Goal: Information Seeking & Learning: Learn about a topic

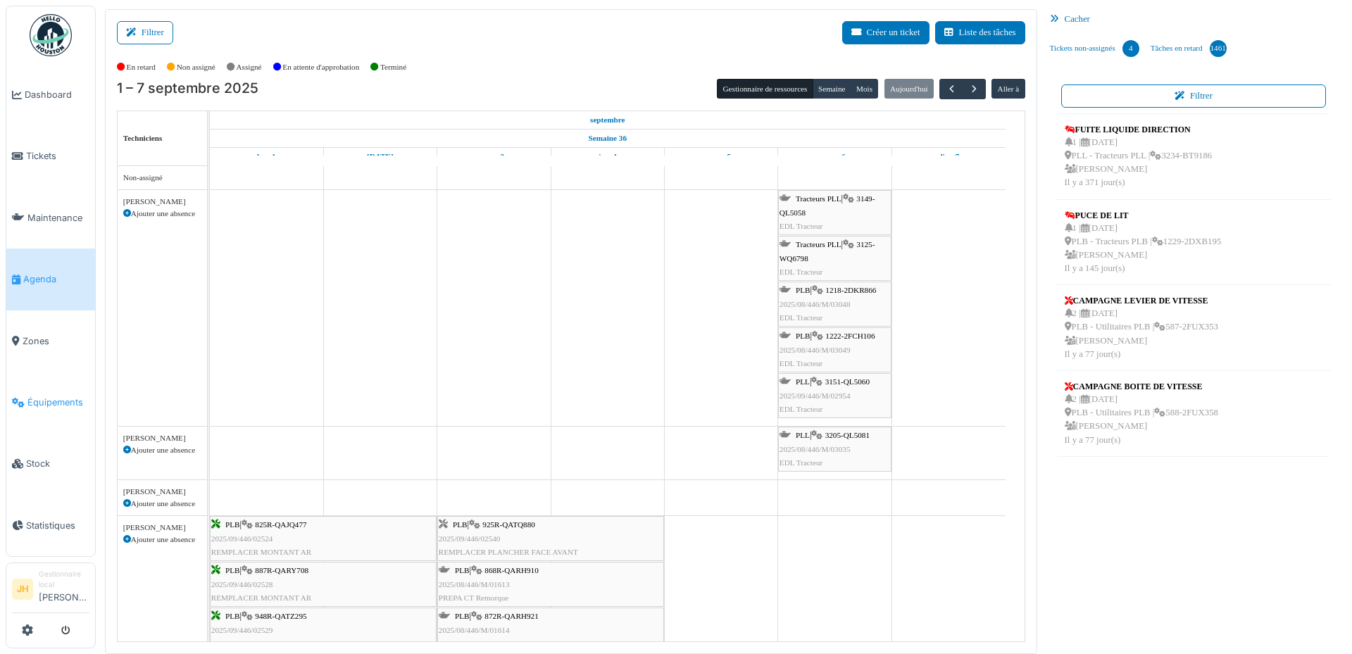
click at [70, 396] on span "Équipements" at bounding box center [58, 402] width 62 height 13
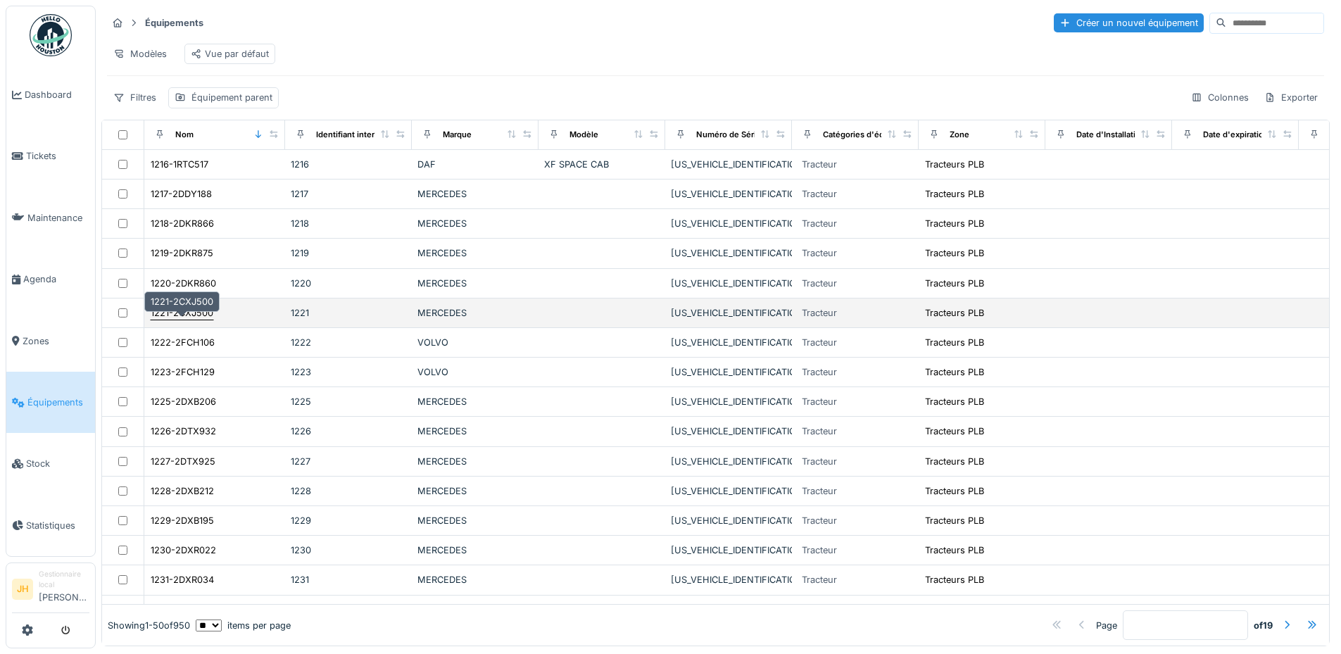
click at [190, 320] on div "1221-2CXJ500" at bounding box center [182, 312] width 63 height 13
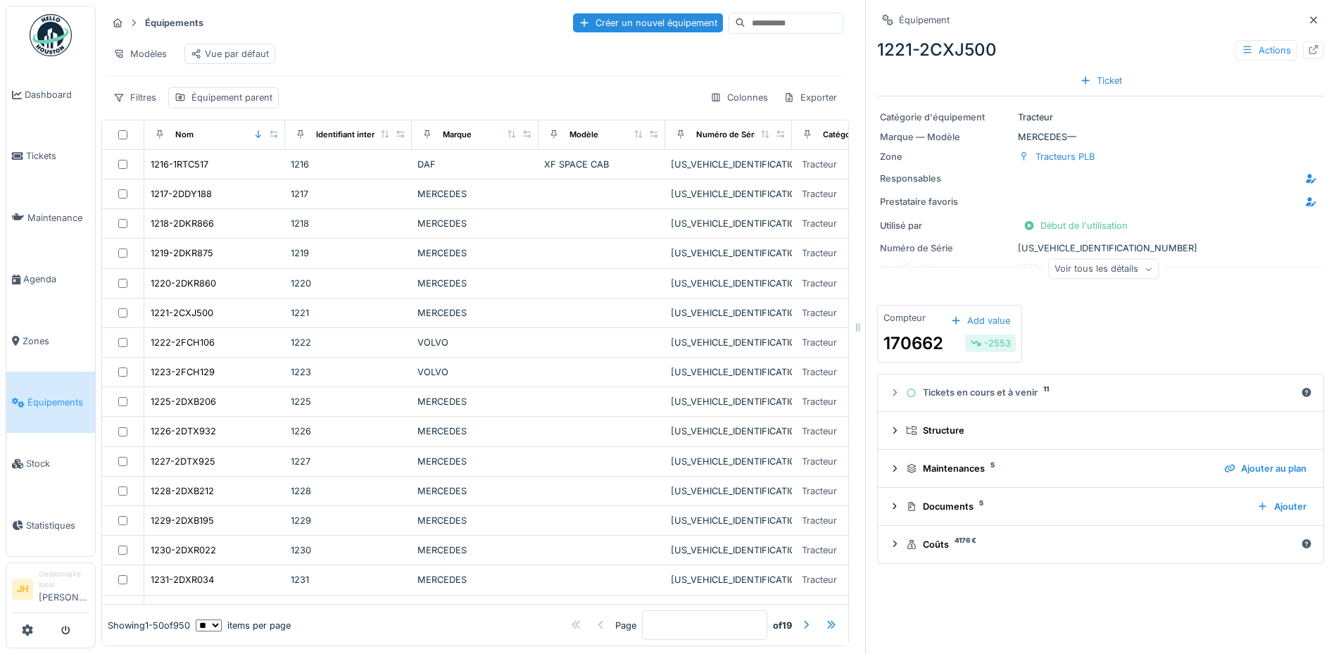
scroll to position [11, 0]
click at [937, 500] on div "Documents 5" at bounding box center [1076, 506] width 340 height 13
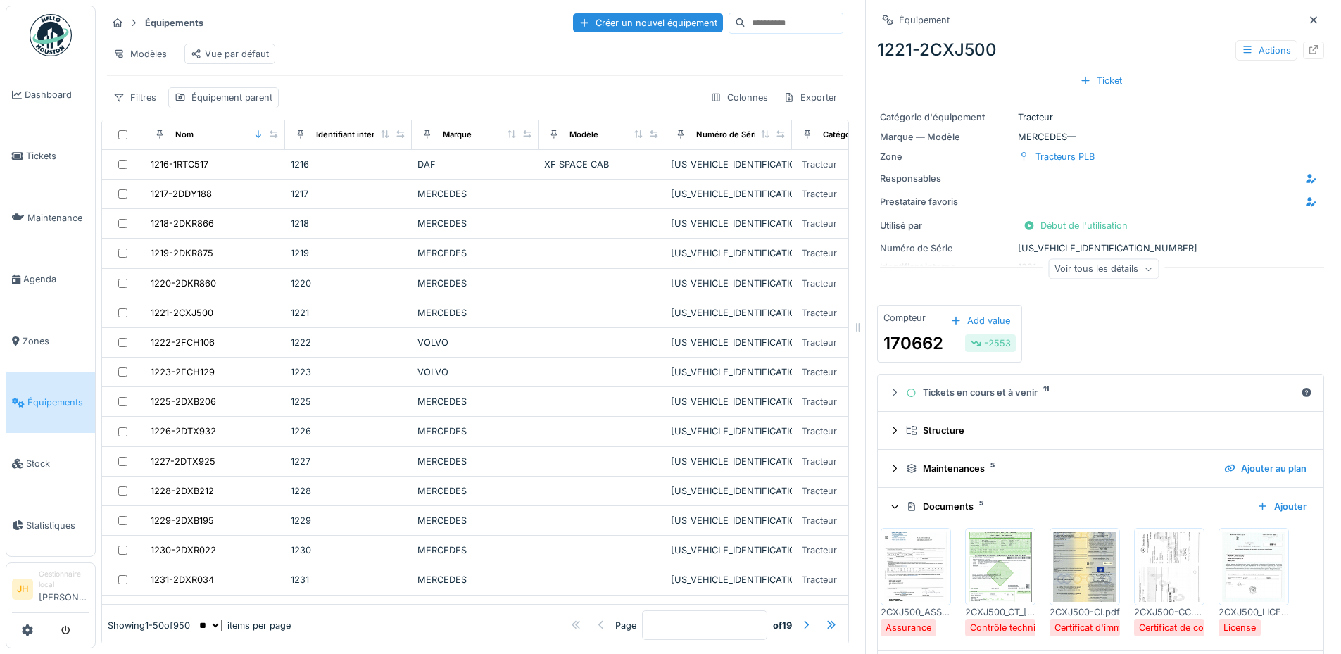
scroll to position [49, 0]
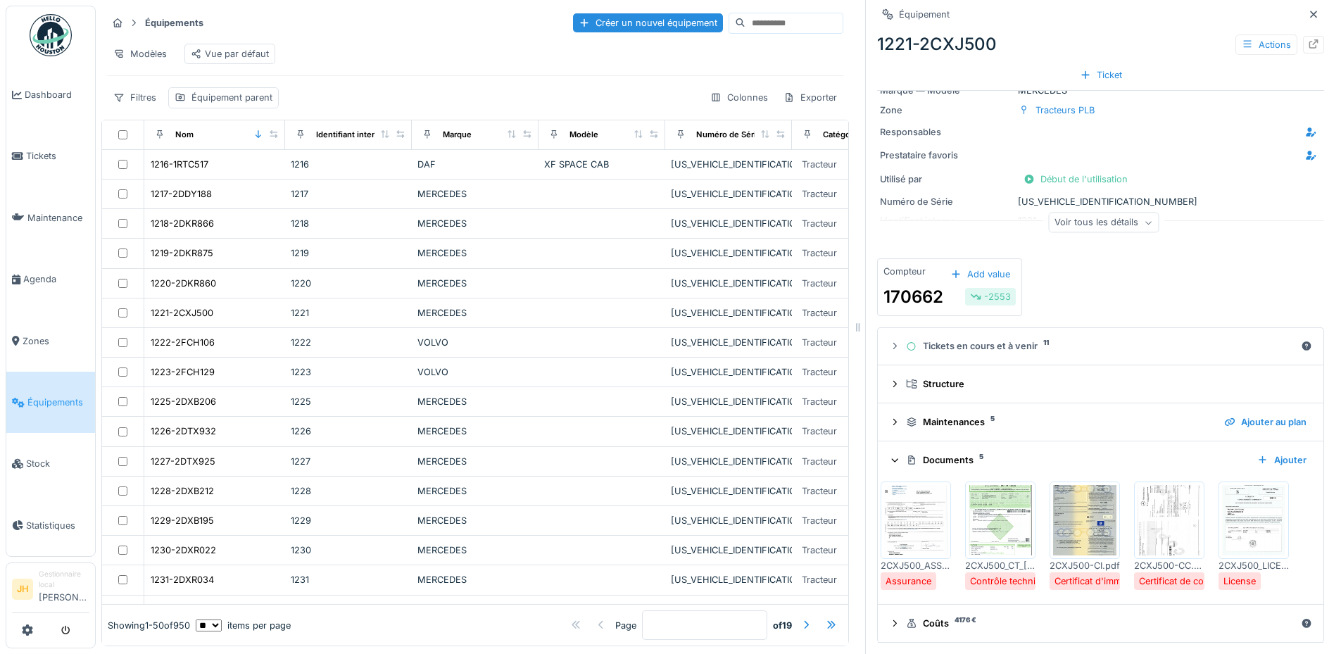
click at [1053, 504] on img at bounding box center [1084, 520] width 63 height 70
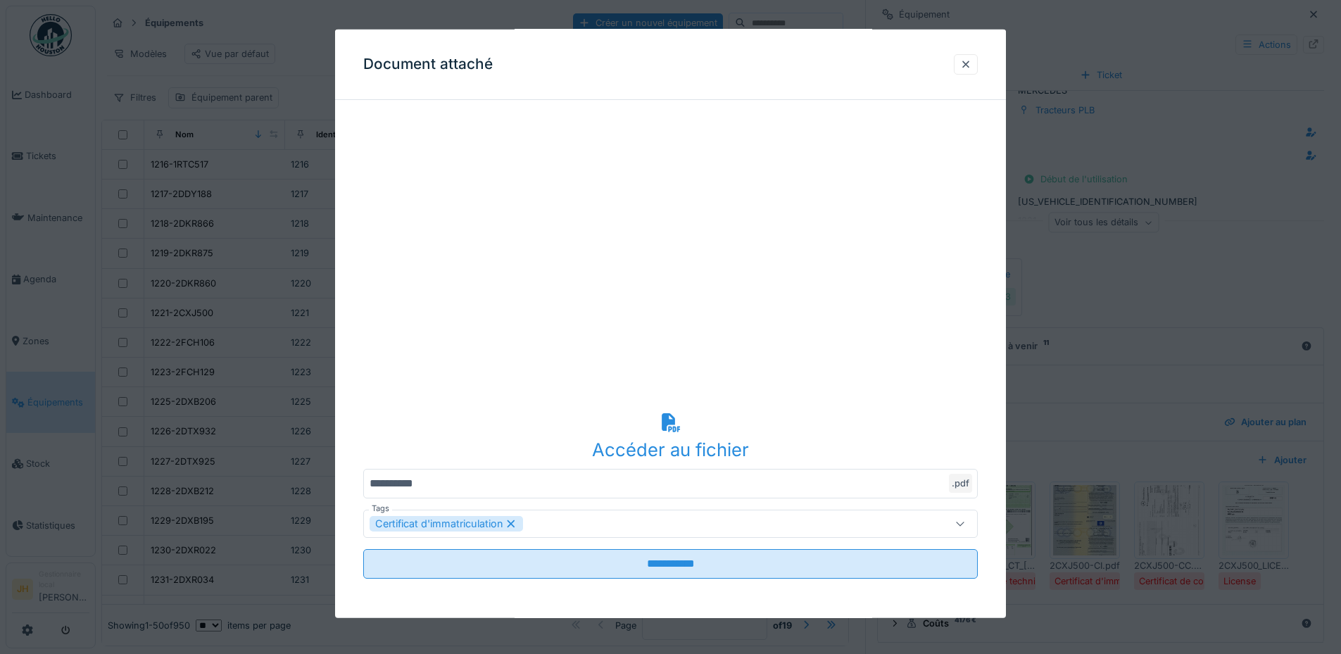
scroll to position [0, 0]
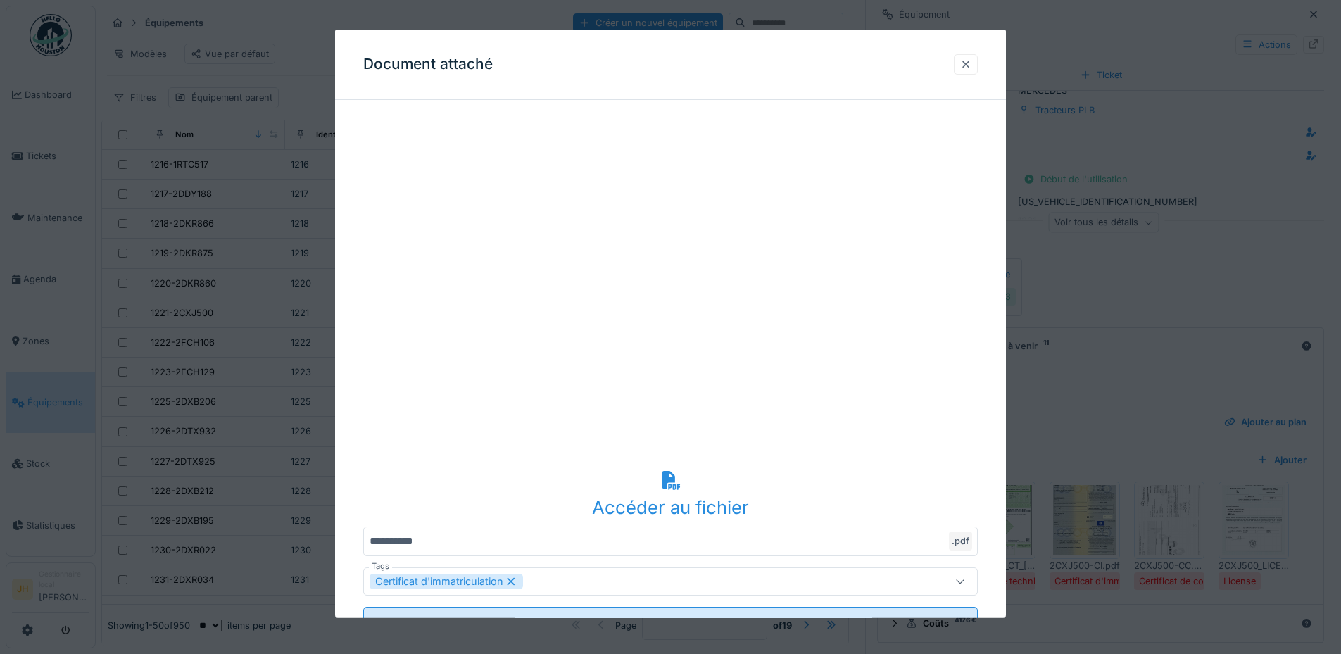
click at [972, 65] on div at bounding box center [965, 64] width 11 height 13
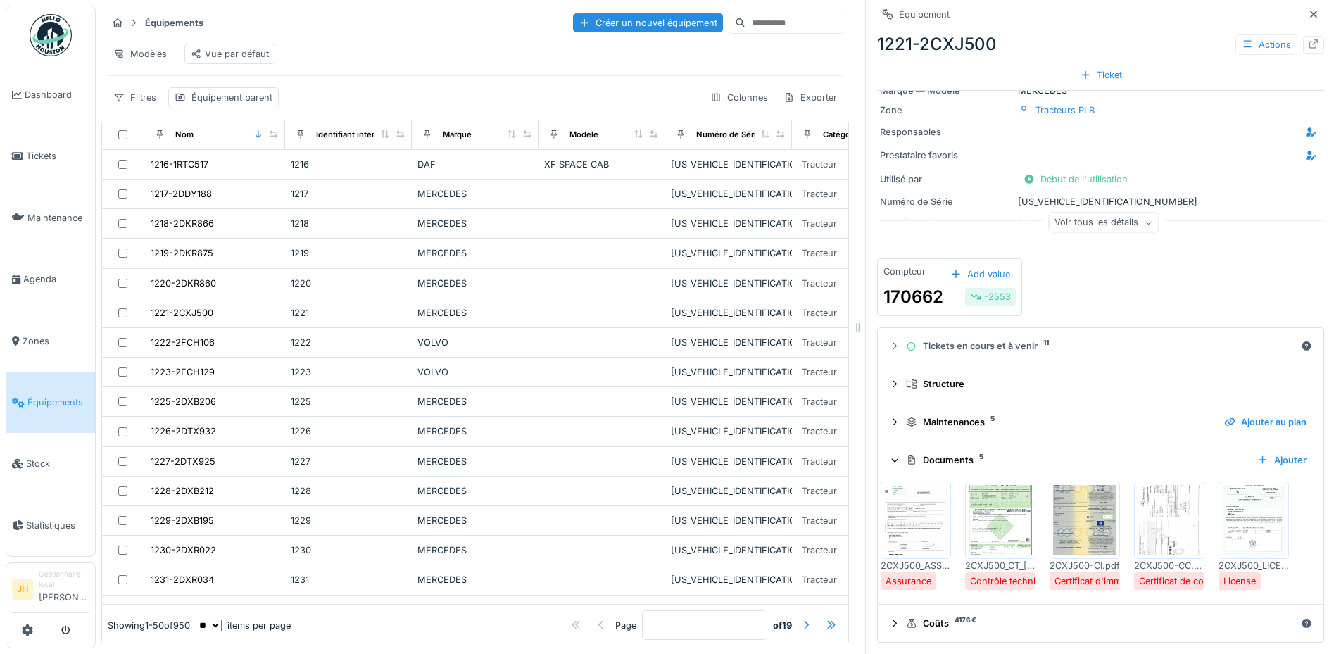
click at [40, 396] on span "Équipements" at bounding box center [58, 402] width 62 height 13
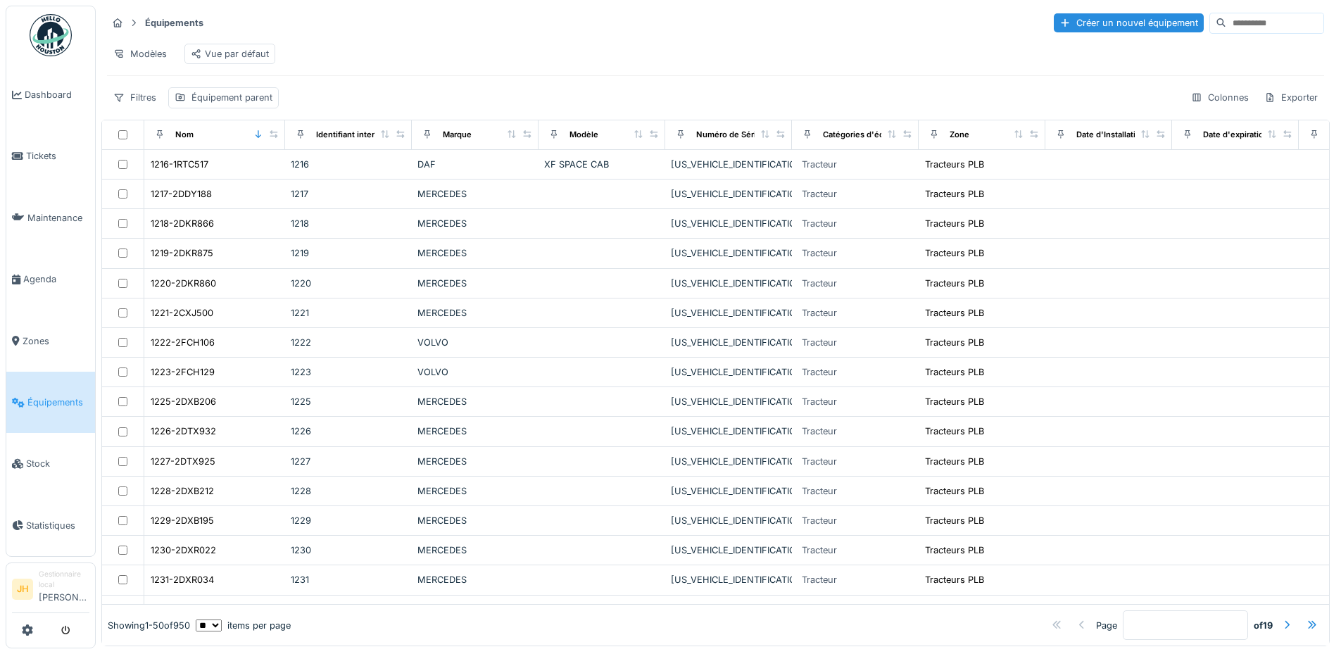
click at [1226, 18] on input at bounding box center [1274, 23] width 97 height 20
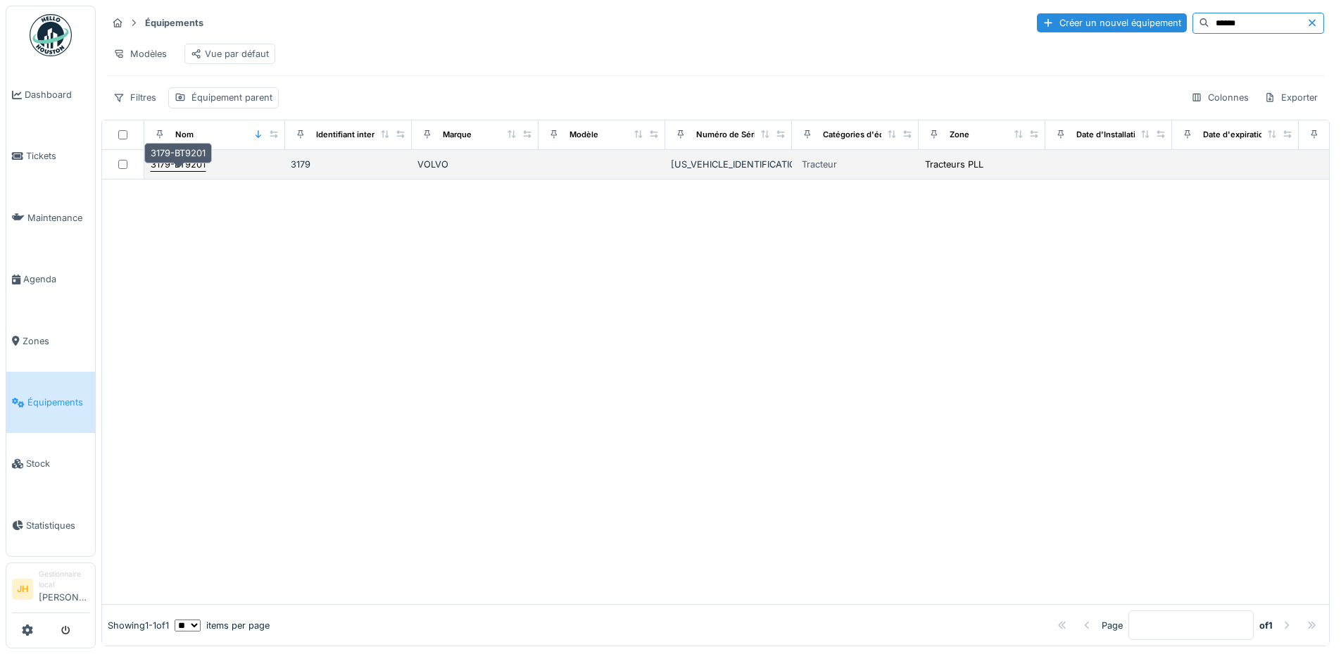
type input "******"
click at [191, 171] on div "3179-BT9201" at bounding box center [178, 164] width 55 height 13
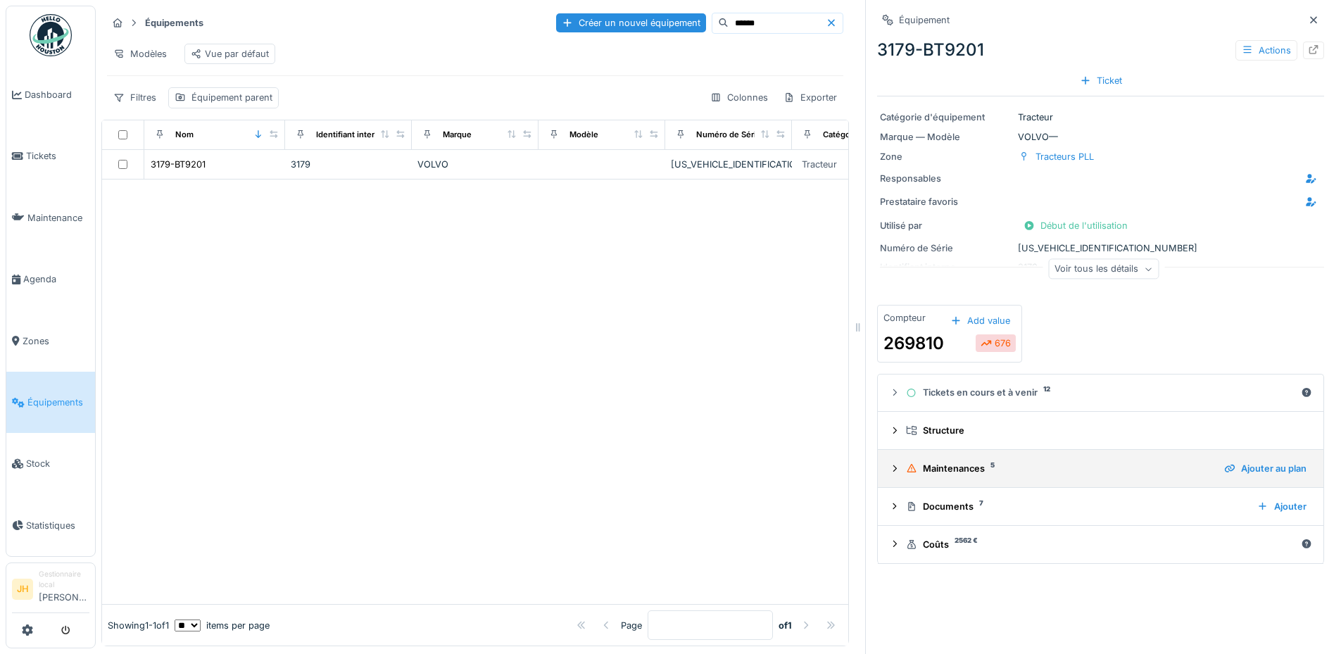
click at [949, 470] on div "Maintenances 5" at bounding box center [1059, 468] width 307 height 13
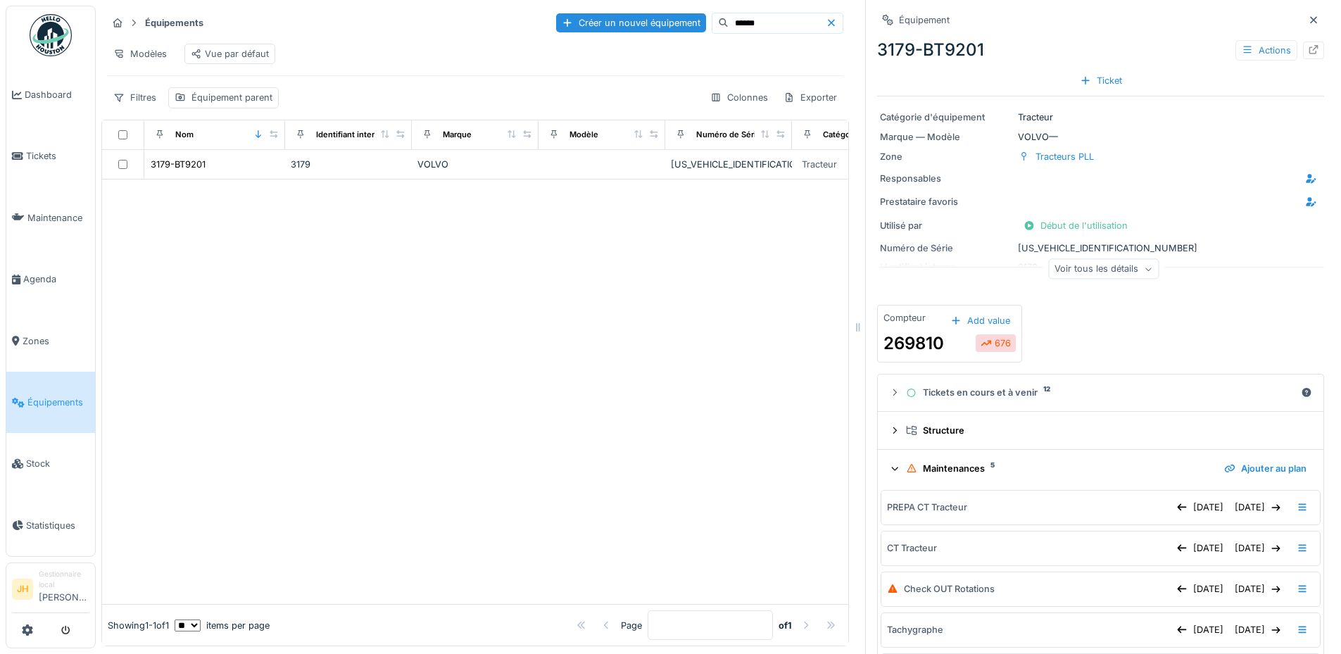
click at [934, 467] on div "Maintenances 5" at bounding box center [1059, 468] width 307 height 13
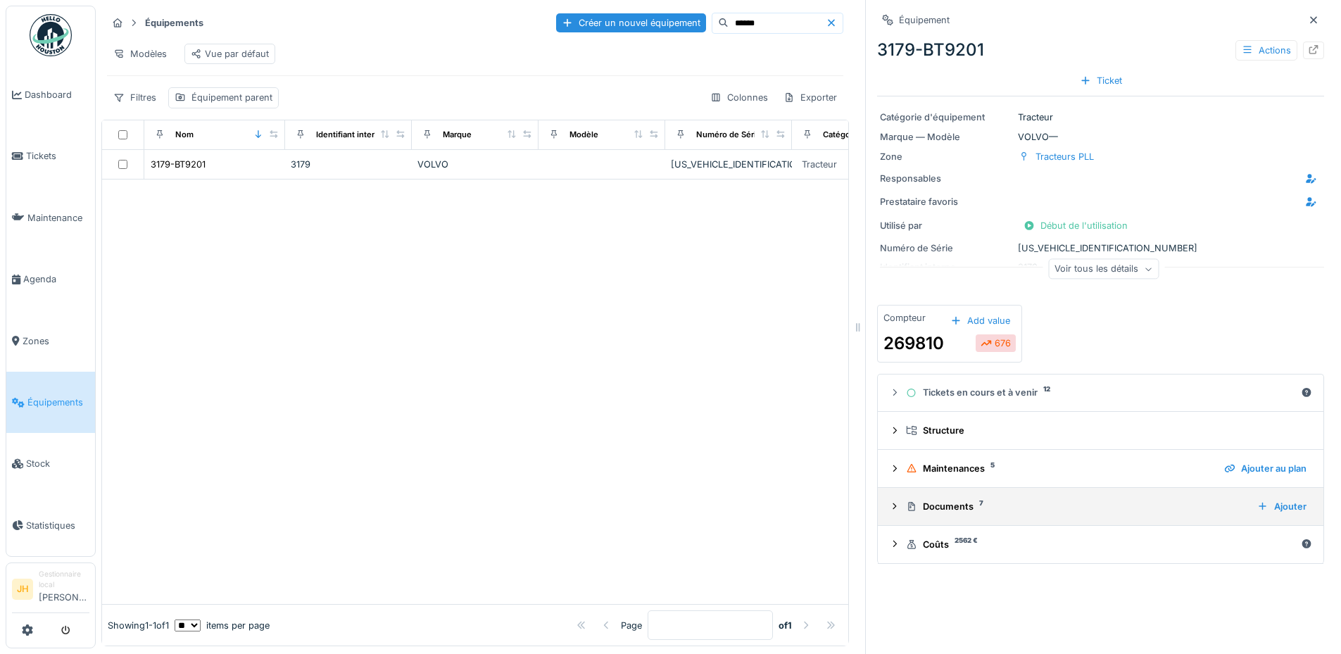
click at [945, 508] on div "Documents 7" at bounding box center [1076, 506] width 340 height 13
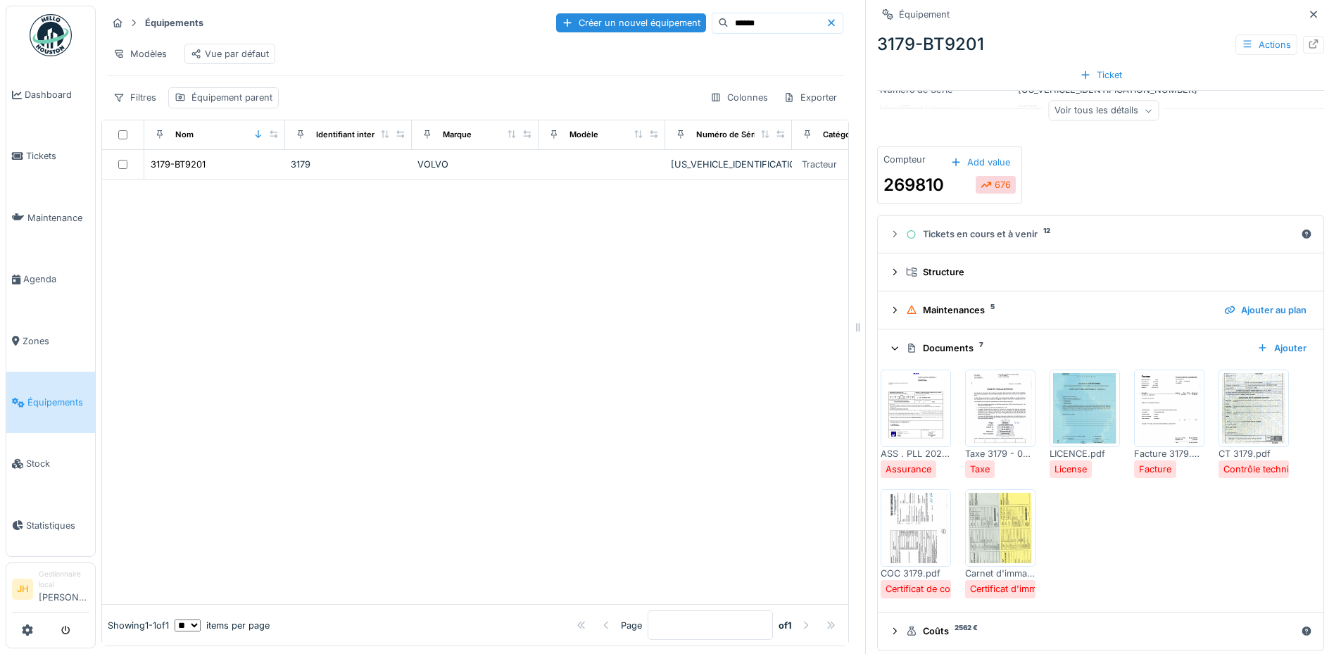
scroll to position [168, 0]
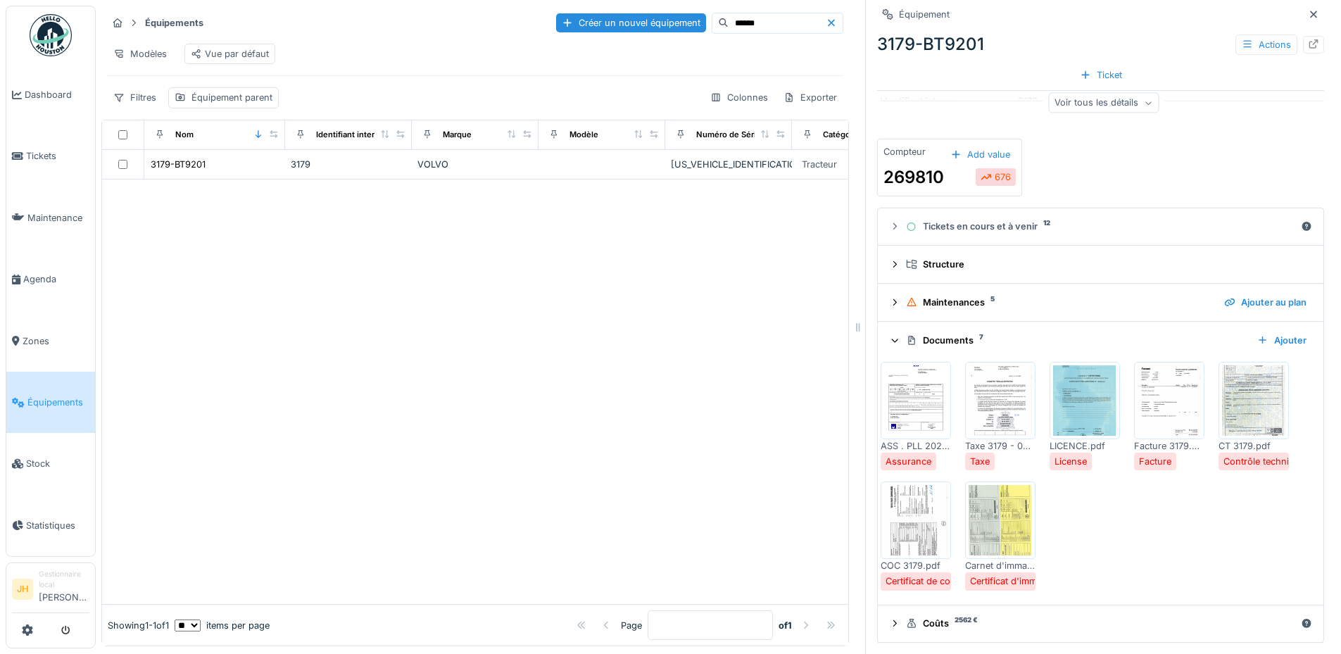
click at [994, 536] on img at bounding box center [1000, 520] width 63 height 70
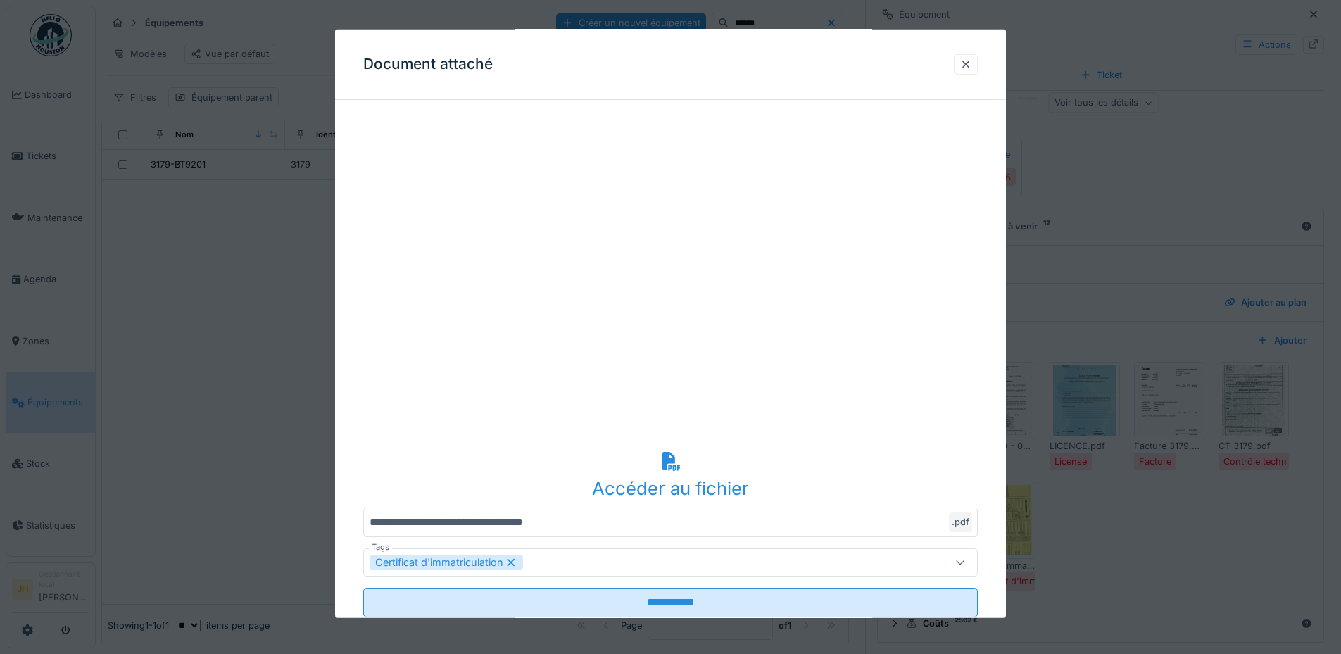
scroll to position [0, 0]
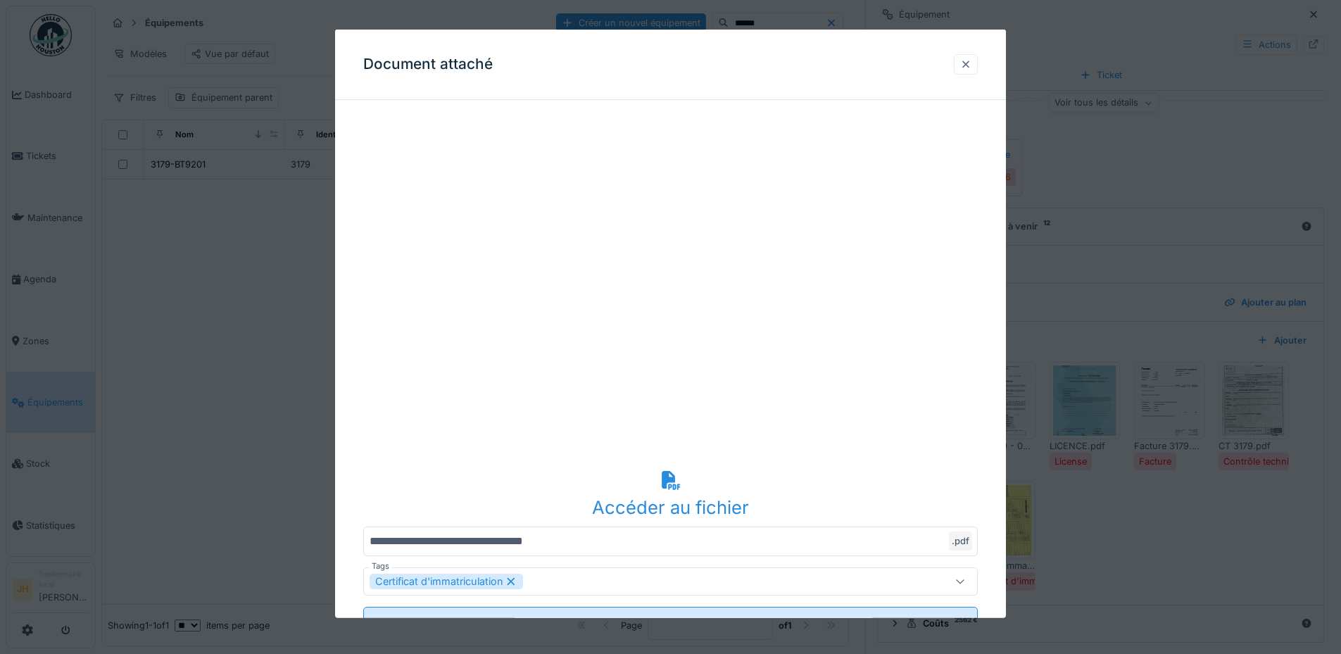
click at [967, 63] on div at bounding box center [965, 64] width 11 height 13
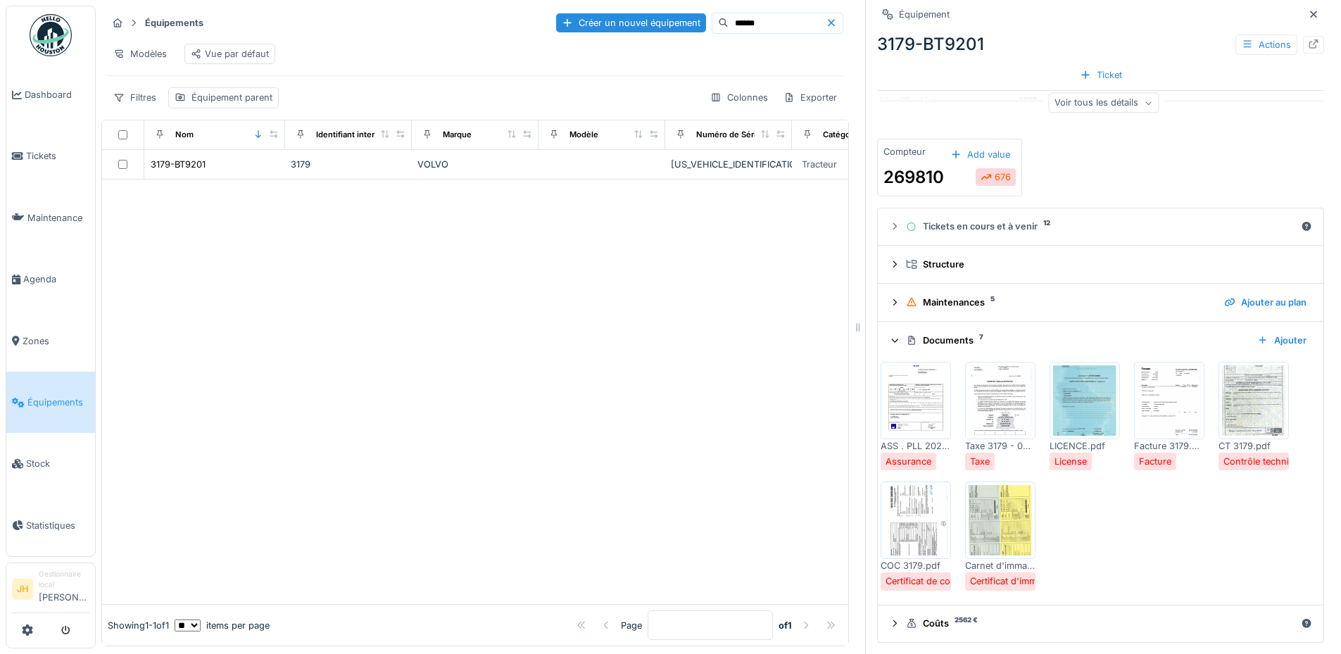
click at [906, 522] on img at bounding box center [915, 520] width 63 height 70
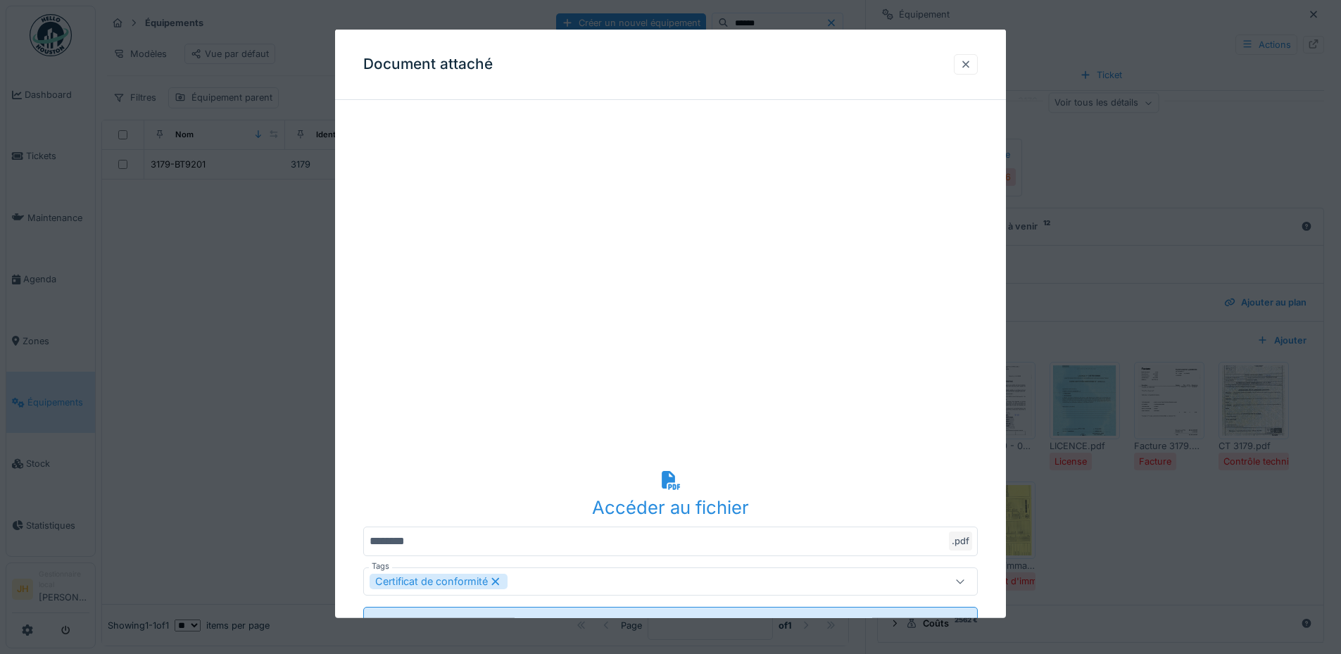
click at [970, 62] on div at bounding box center [965, 64] width 11 height 13
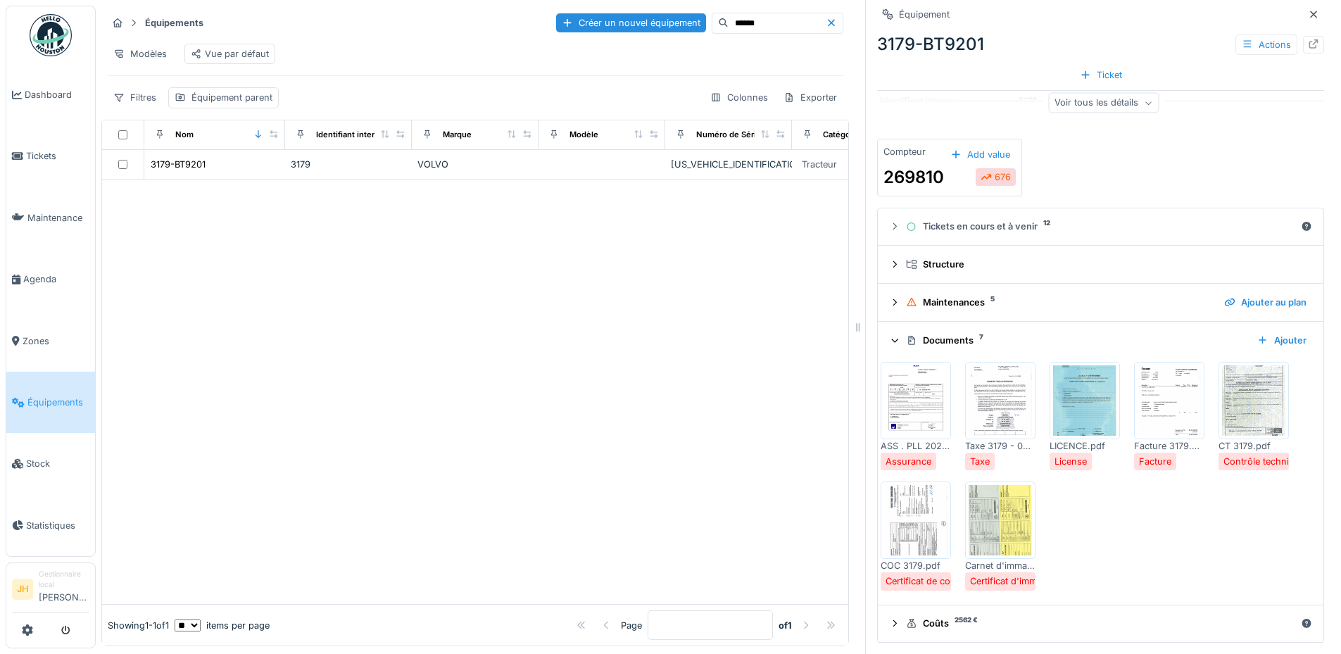
click at [978, 505] on img at bounding box center [1000, 520] width 63 height 70
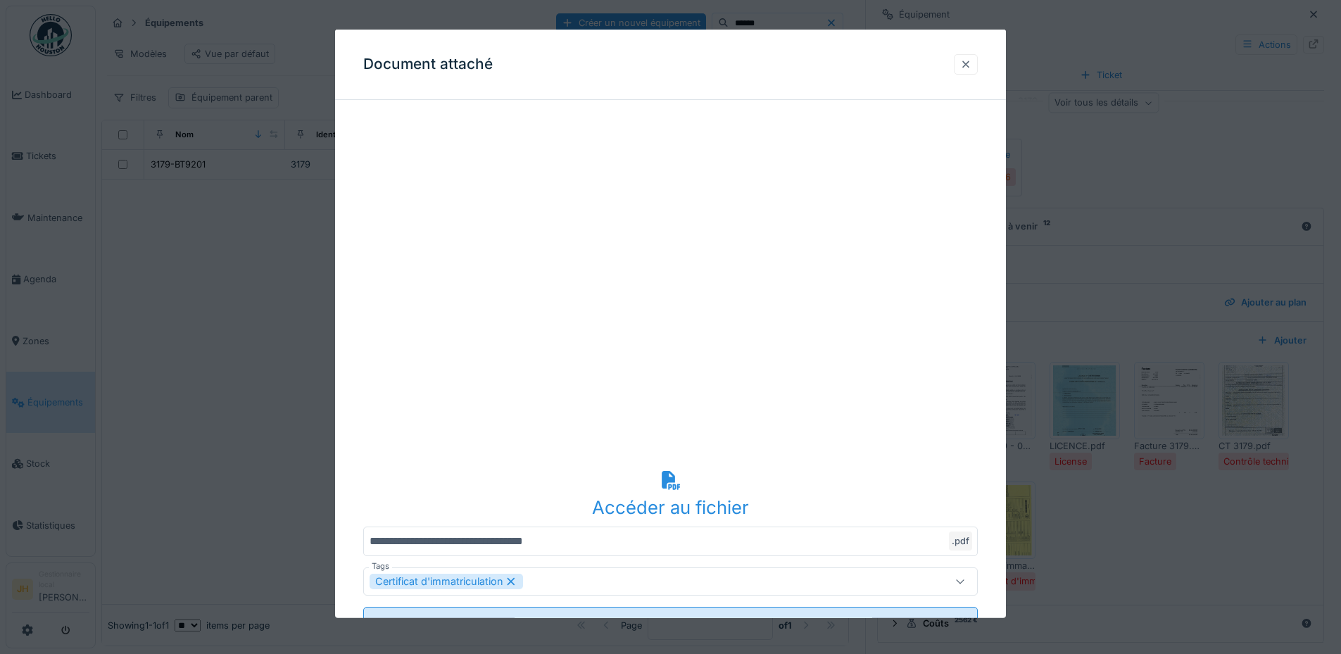
click at [972, 63] on div at bounding box center [965, 64] width 11 height 13
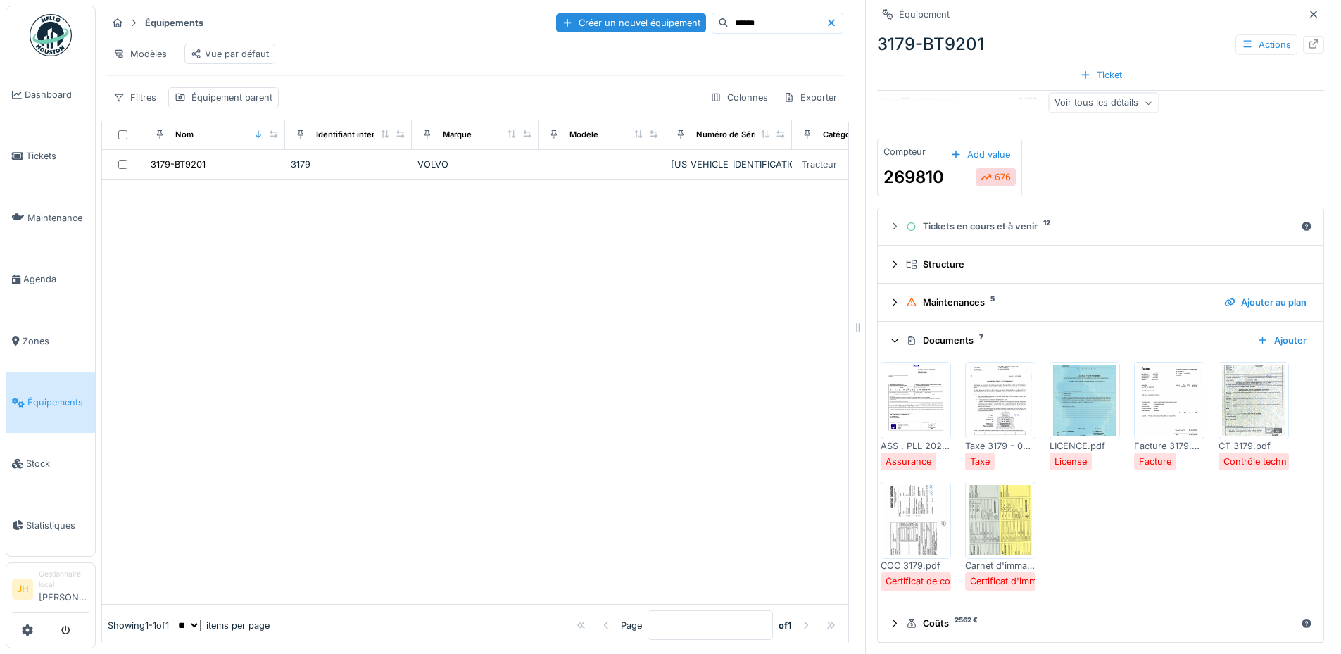
click at [981, 513] on img at bounding box center [1000, 520] width 63 height 70
